Goal: Information Seeking & Learning: Learn about a topic

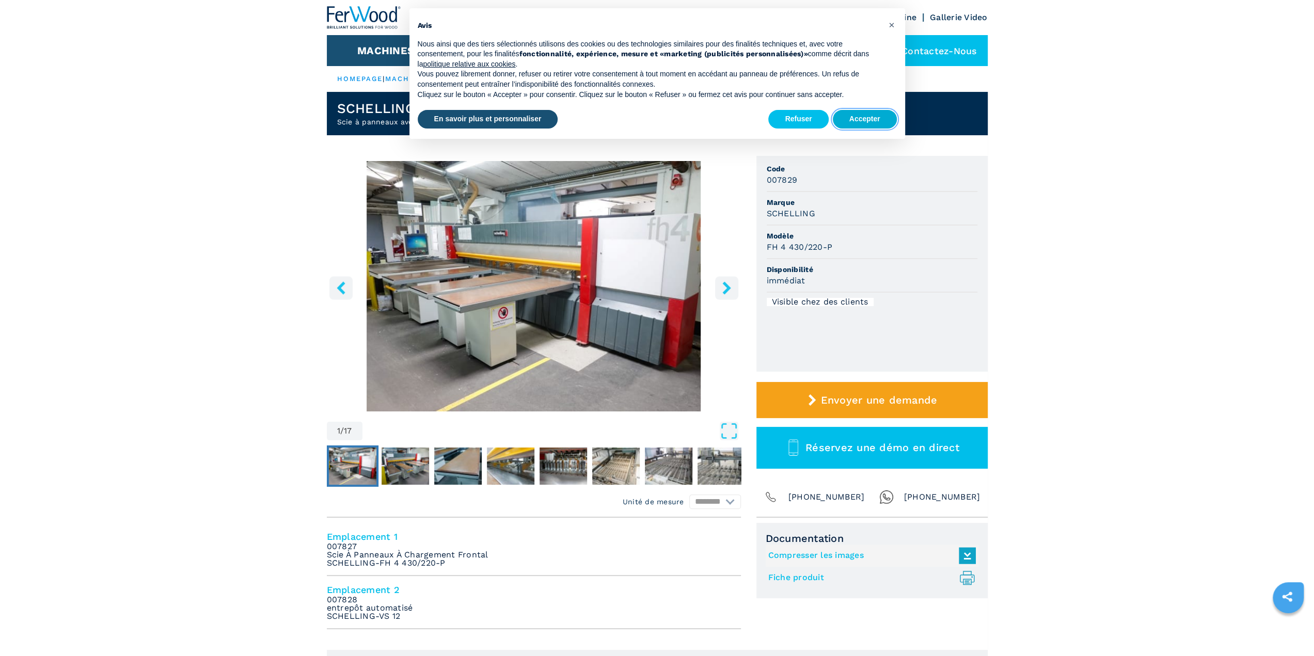
click at [855, 122] on button "Accepter" at bounding box center [865, 119] width 64 height 19
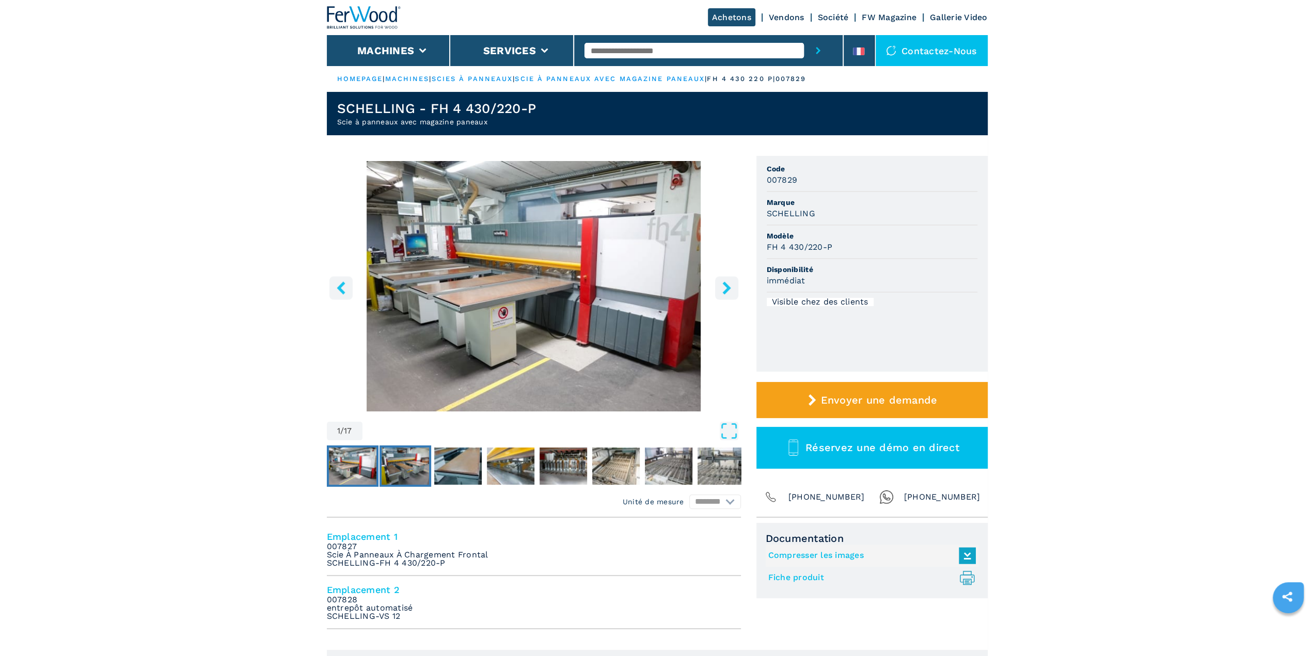
click at [409, 471] on img "Go to Slide 2" at bounding box center [406, 466] width 48 height 37
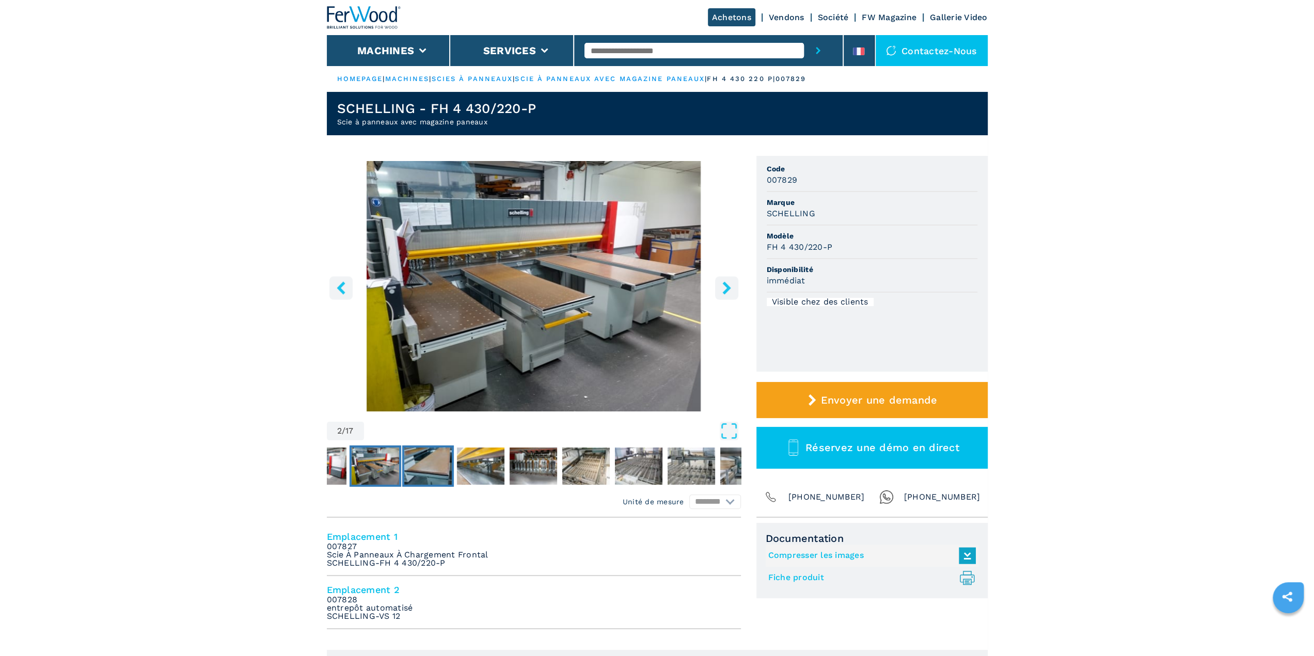
click at [425, 471] on img "Go to Slide 3" at bounding box center [428, 466] width 48 height 37
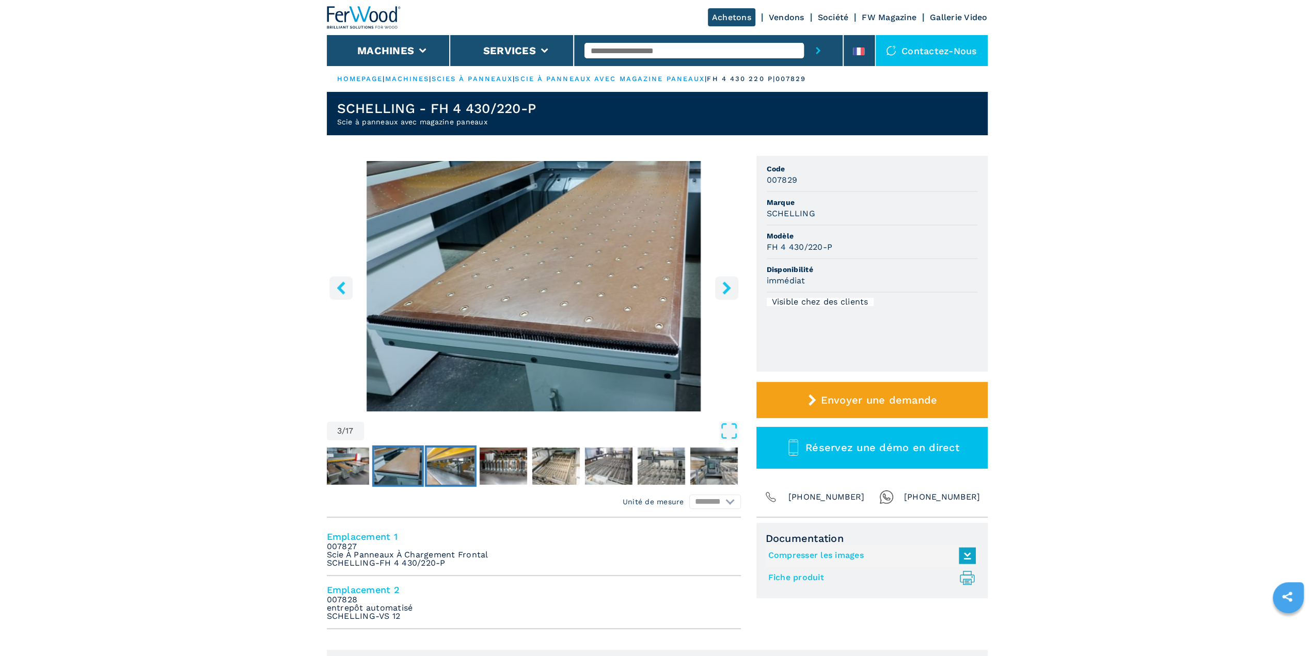
click at [448, 467] on img "Go to Slide 4" at bounding box center [451, 466] width 48 height 37
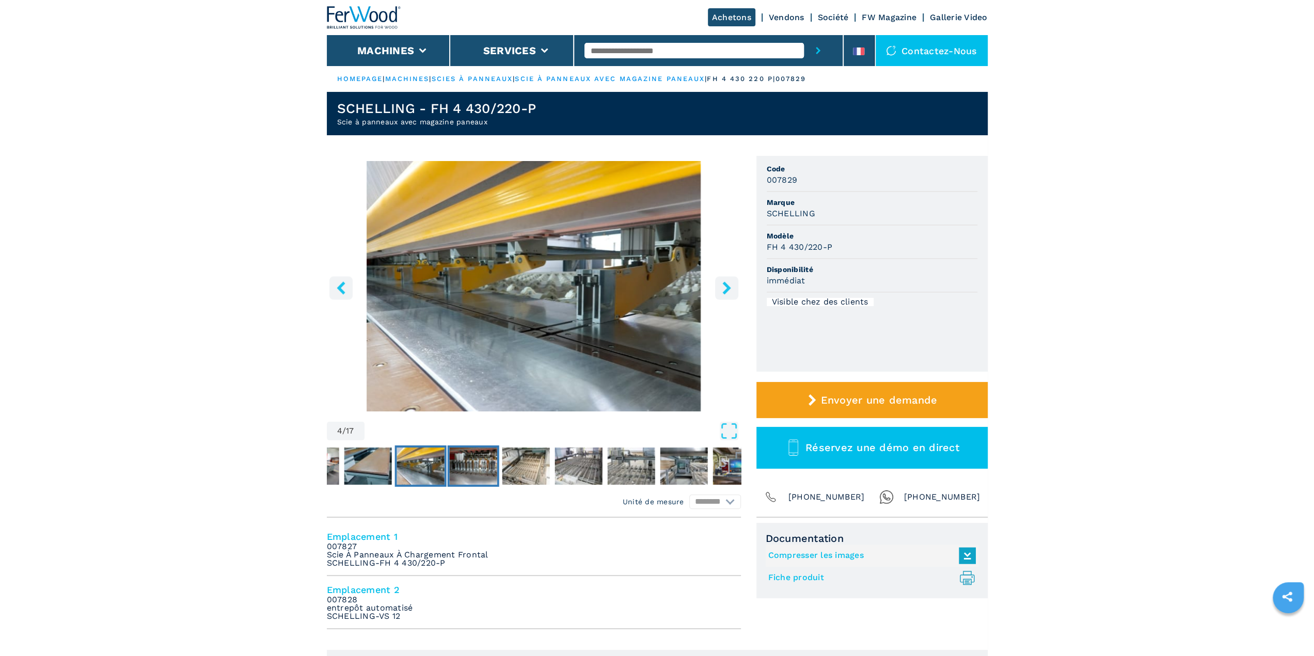
click at [492, 467] on img "Go to Slide 5" at bounding box center [473, 466] width 48 height 37
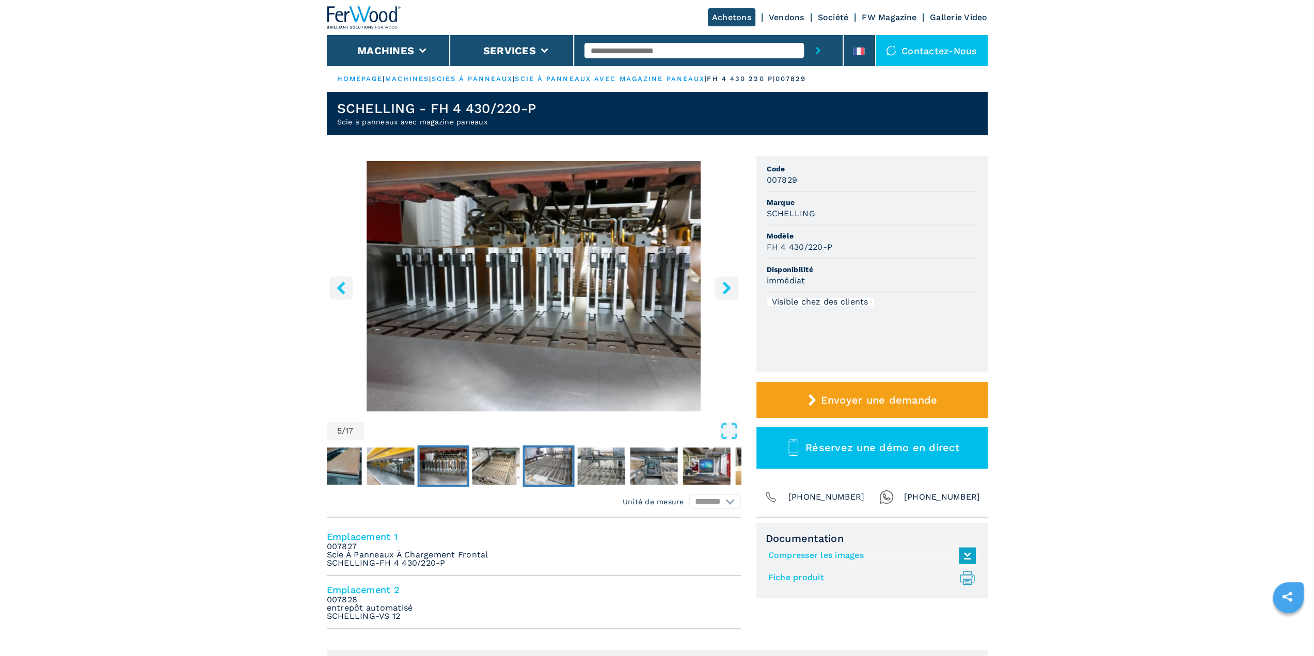
click at [541, 466] on img "Go to Slide 7" at bounding box center [549, 466] width 48 height 37
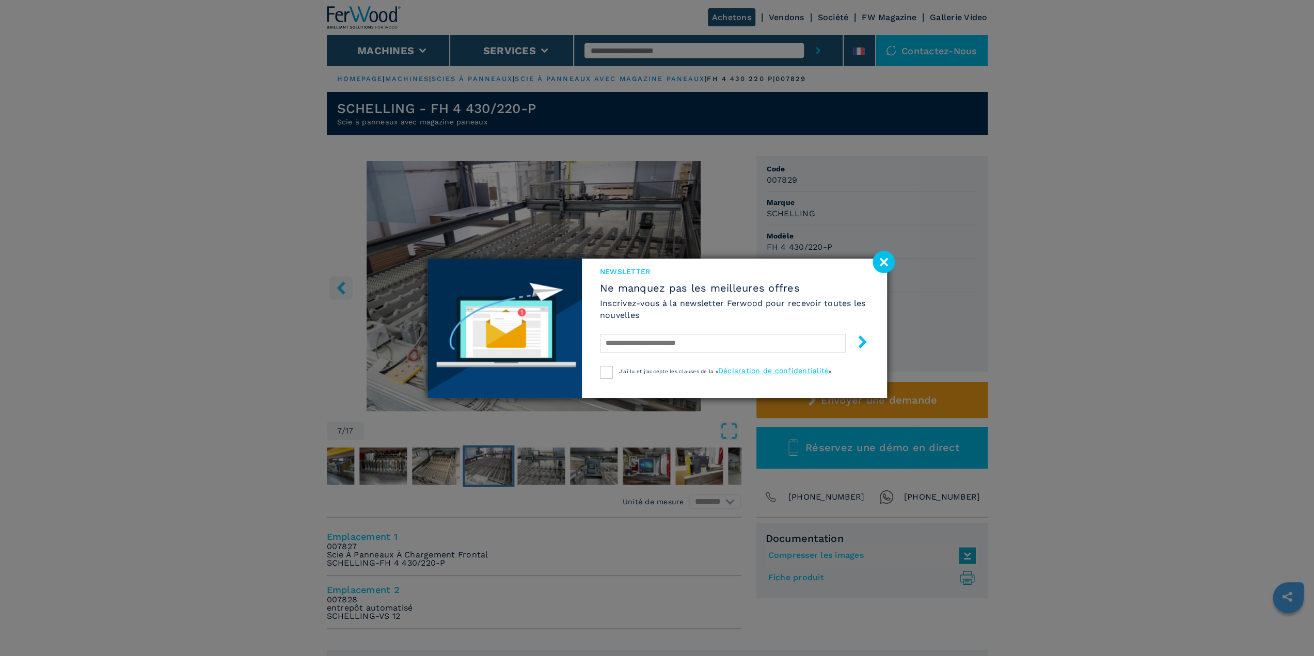
click at [885, 265] on image at bounding box center [884, 262] width 22 height 22
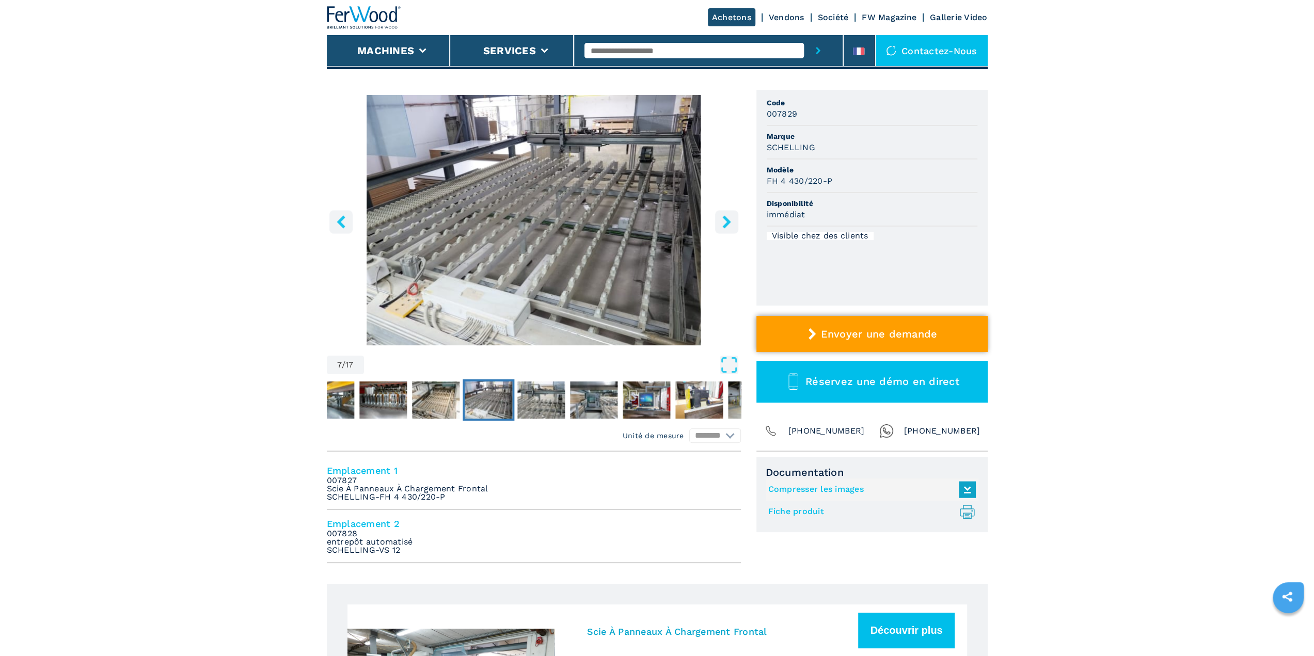
scroll to position [69, 0]
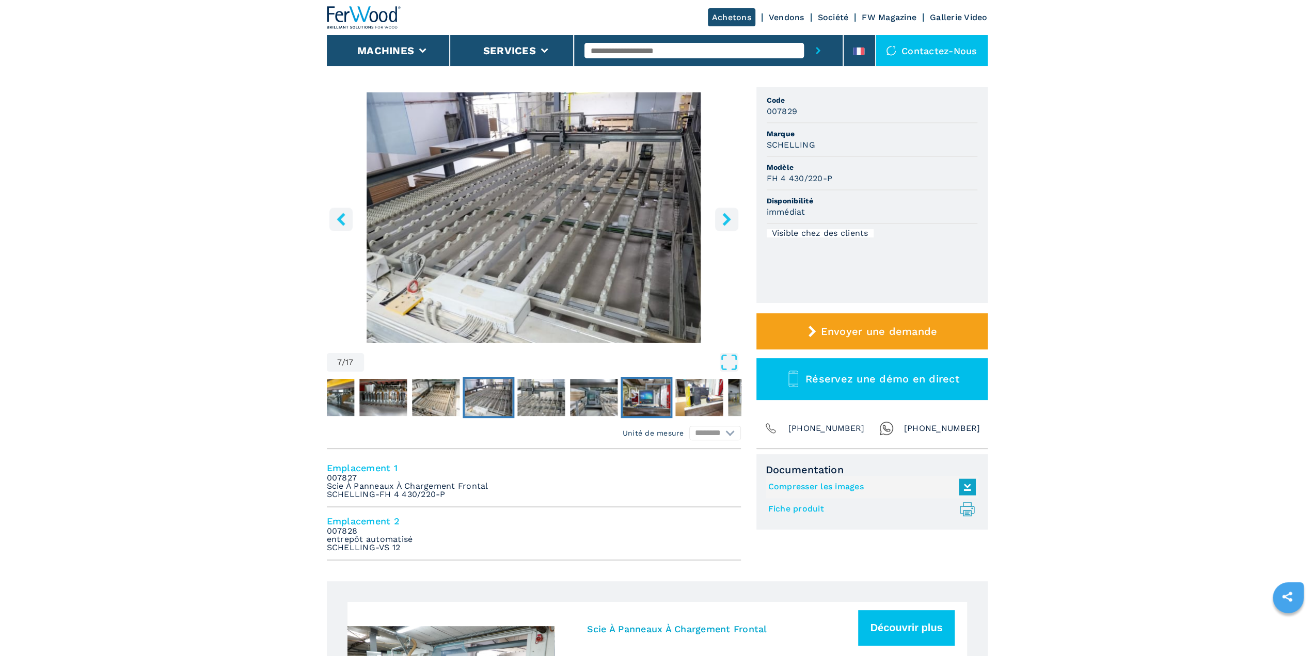
click at [638, 398] on img "Go to Slide 10" at bounding box center [647, 397] width 48 height 37
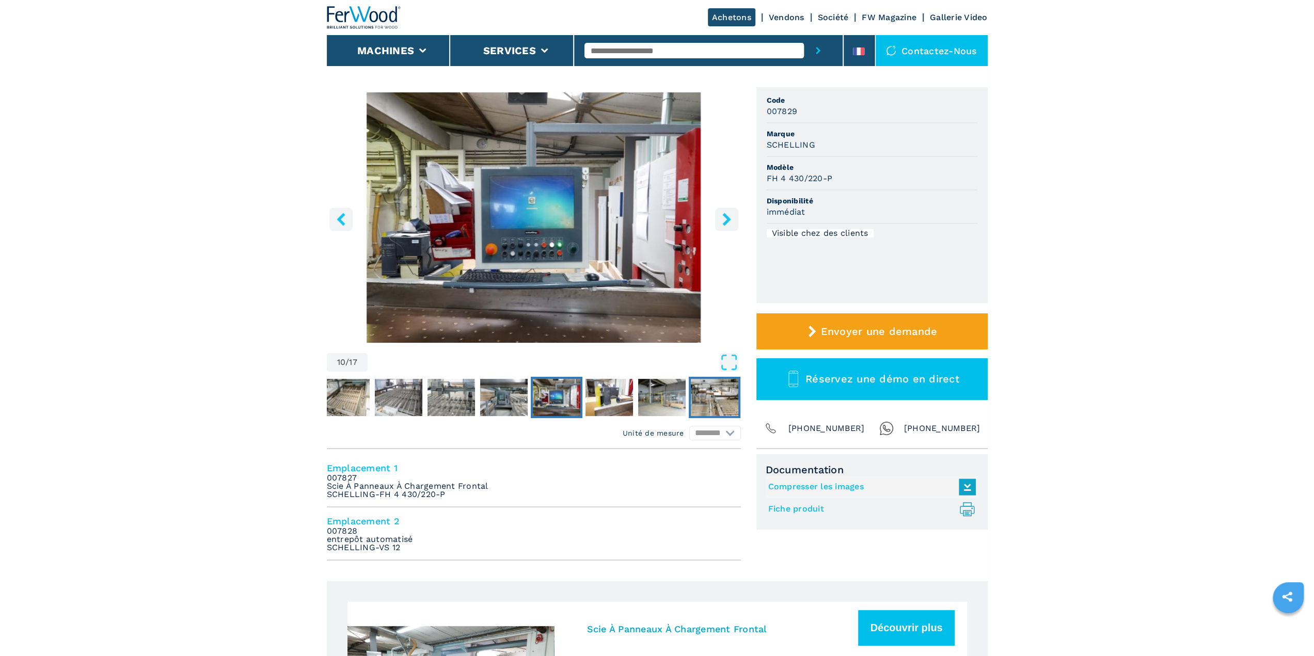
click at [709, 399] on img "Go to Slide 13" at bounding box center [714, 397] width 48 height 37
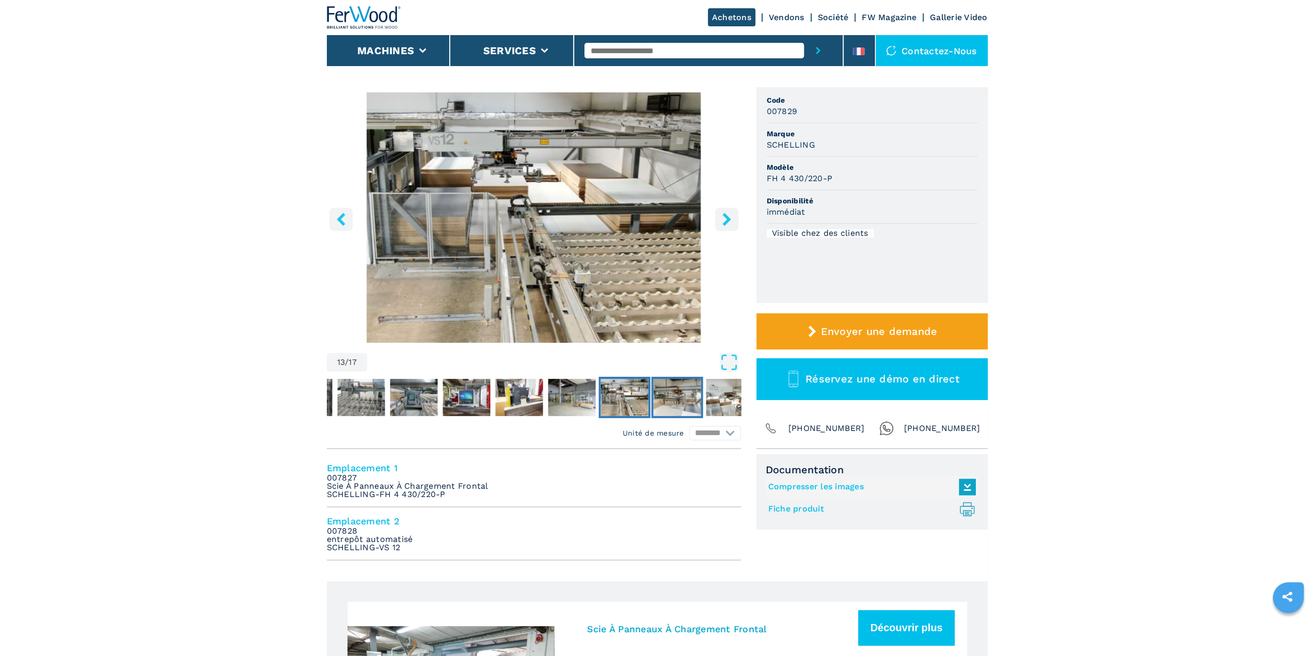
click at [671, 392] on img "Go to Slide 14" at bounding box center [677, 397] width 48 height 37
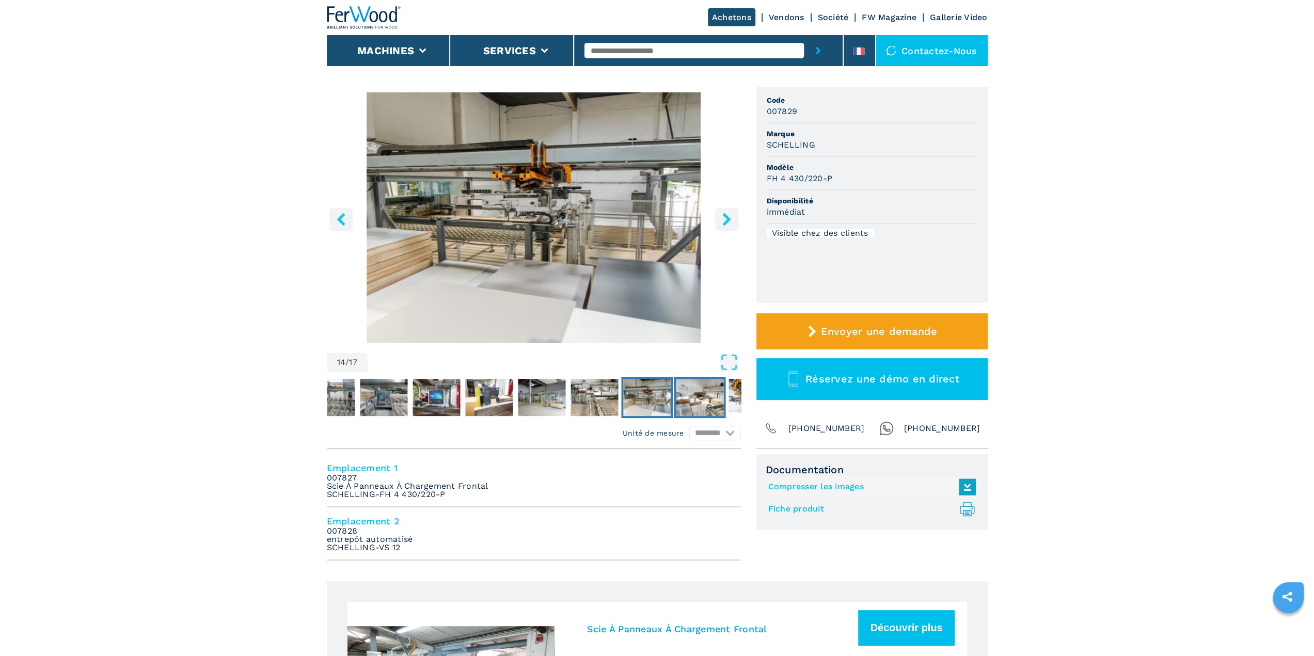
click at [696, 405] on img "Go to Slide 15" at bounding box center [700, 397] width 48 height 37
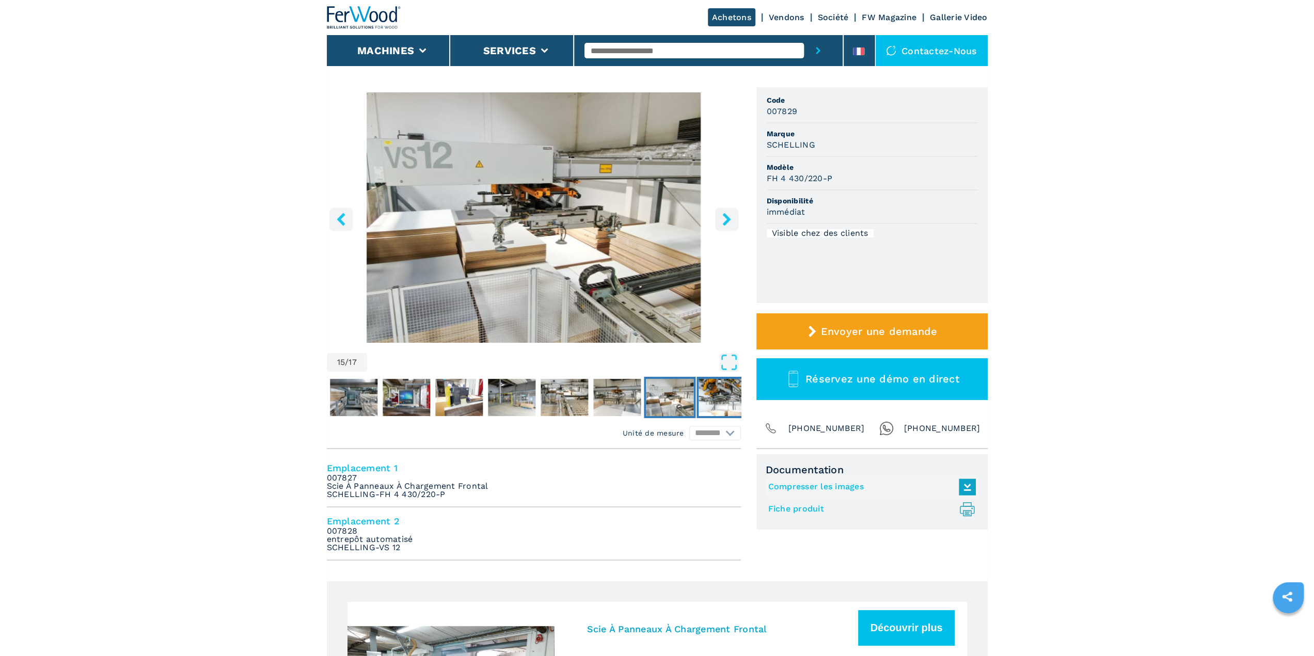
click at [722, 409] on img "Go to Slide 16" at bounding box center [723, 397] width 48 height 37
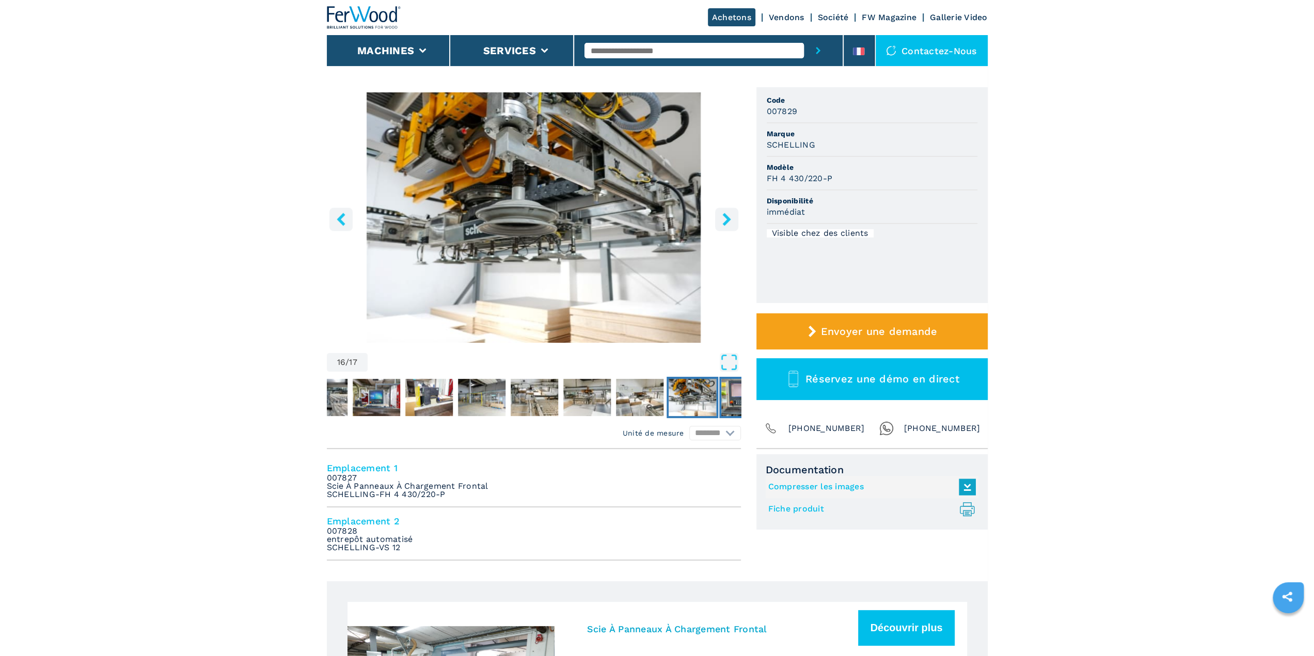
click at [722, 402] on img "Go to Slide 17" at bounding box center [745, 397] width 48 height 37
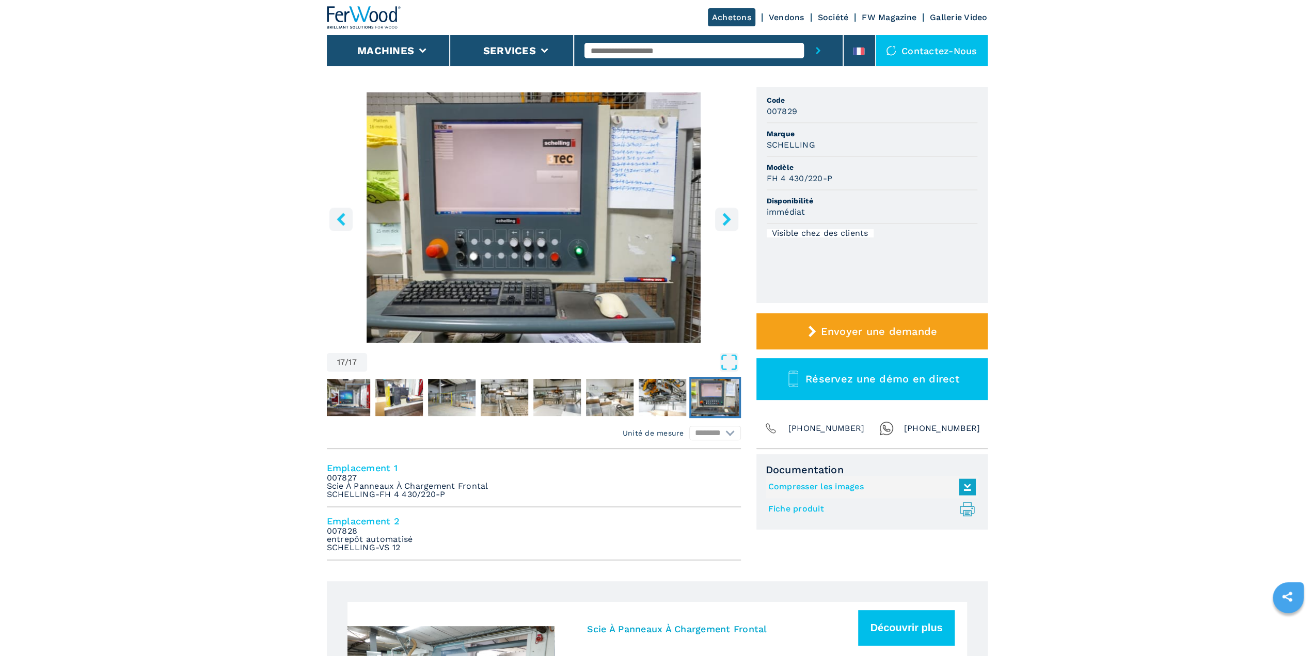
click at [720, 401] on img "Go to Slide 17" at bounding box center [715, 397] width 48 height 37
